Goal: Task Accomplishment & Management: Manage account settings

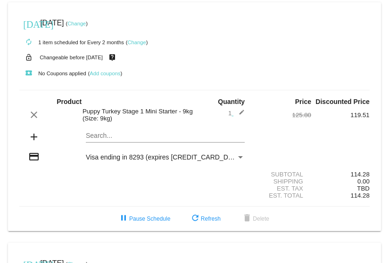
click at [142, 40] on link "Change" at bounding box center [136, 43] width 18 height 6
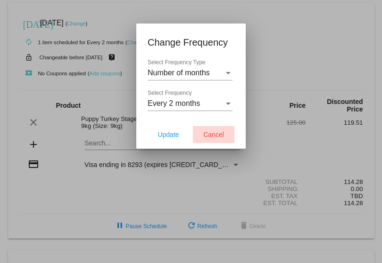
click at [210, 131] on span "Cancel" at bounding box center [213, 135] width 21 height 8
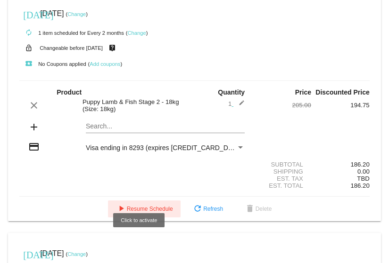
scroll to position [236, 0]
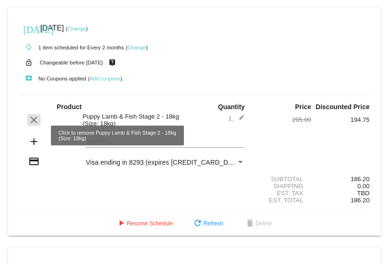
click at [36, 126] on mat-icon "clear" at bounding box center [33, 119] width 11 height 11
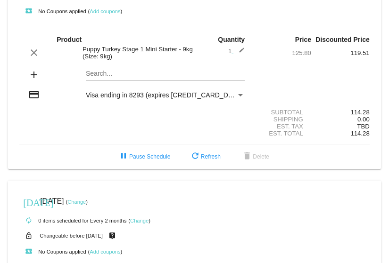
scroll to position [47, 0]
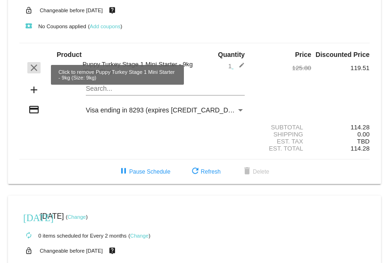
click at [31, 73] on mat-icon "clear" at bounding box center [33, 67] width 11 height 11
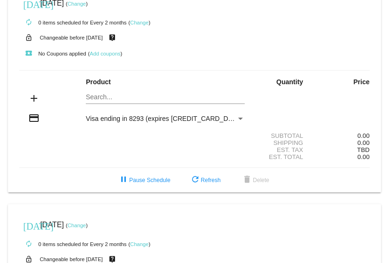
scroll to position [0, 0]
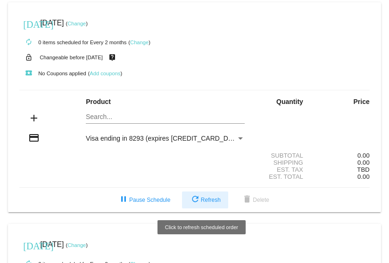
click at [204, 196] on button "refresh Refresh" at bounding box center [205, 200] width 46 height 17
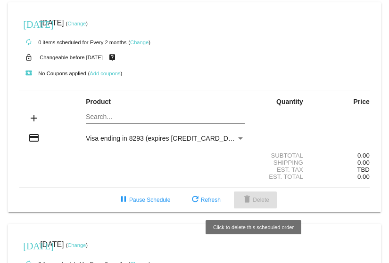
click at [249, 198] on mat-icon "delete" at bounding box center [246, 200] width 11 height 11
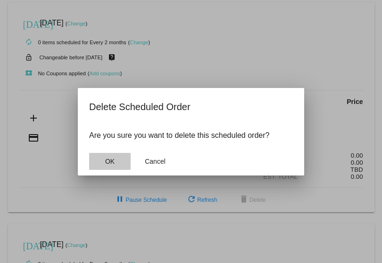
click at [111, 162] on span "OK" at bounding box center [109, 162] width 9 height 8
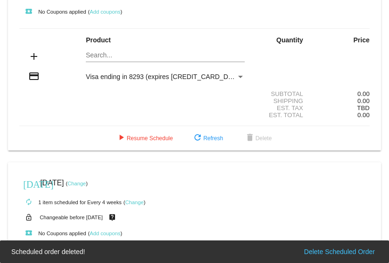
scroll to position [47, 0]
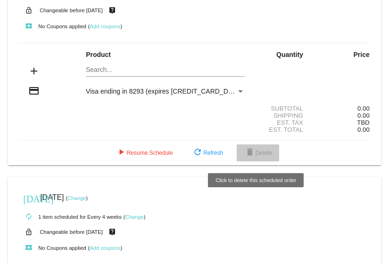
click at [252, 153] on mat-icon "delete" at bounding box center [249, 152] width 11 height 11
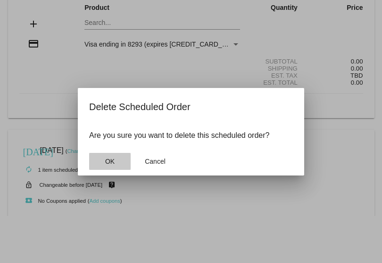
click at [110, 161] on span "OK" at bounding box center [109, 162] width 9 height 8
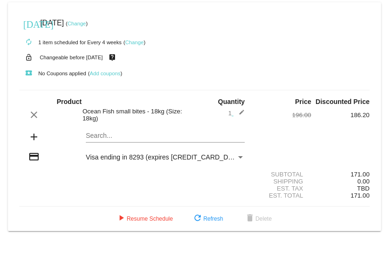
scroll to position [0, 0]
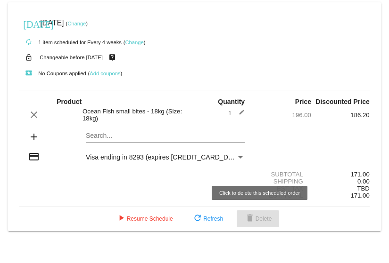
click at [257, 219] on span "delete Delete" at bounding box center [258, 219] width 28 height 7
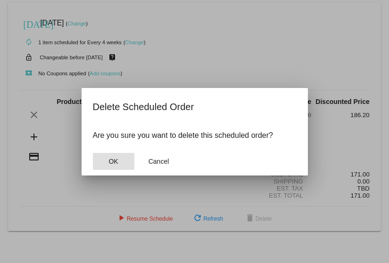
click at [116, 159] on span "OK" at bounding box center [112, 162] width 9 height 8
